Goal: Entertainment & Leisure: Consume media (video, audio)

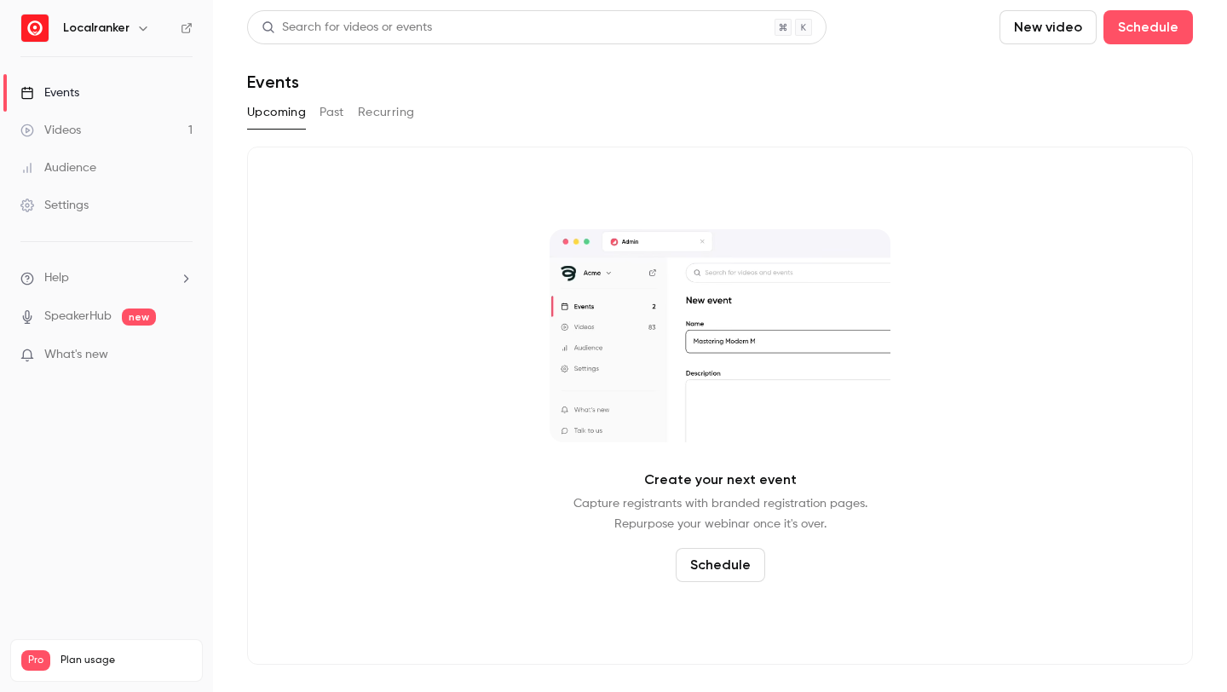
click at [116, 132] on link "Videos 1" at bounding box center [106, 130] width 213 height 37
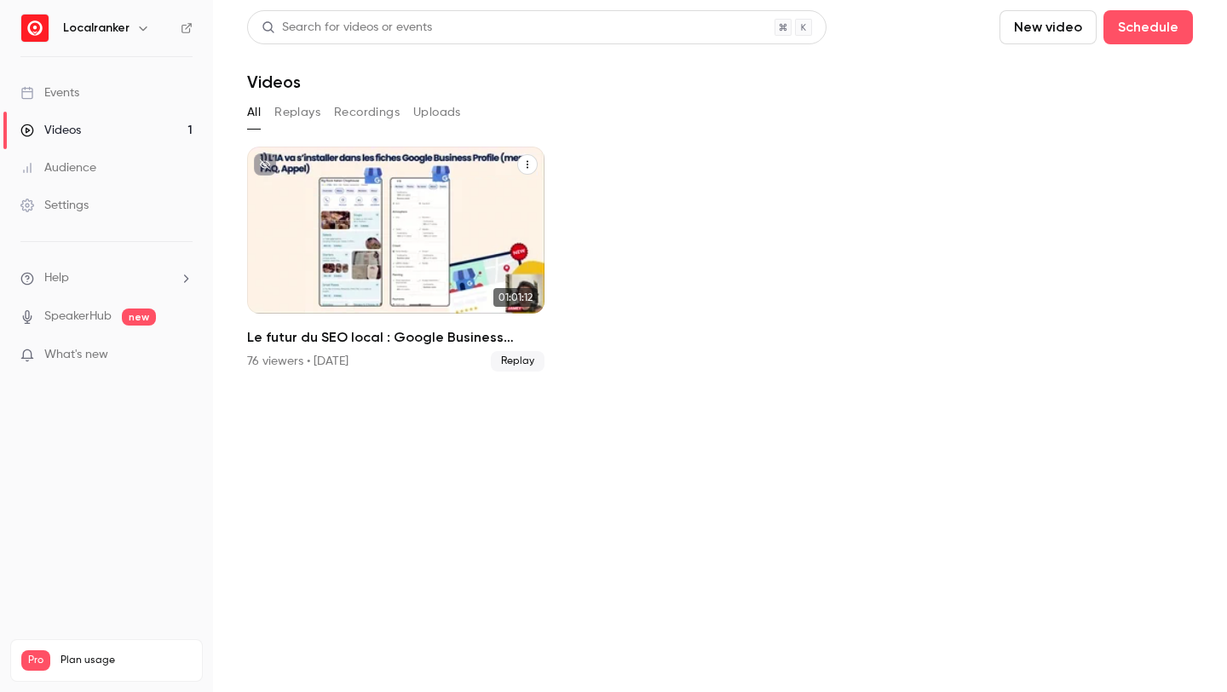
click at [337, 359] on div "76 viewers • [DATE]" at bounding box center [297, 361] width 101 height 17
